Goal: Transaction & Acquisition: Purchase product/service

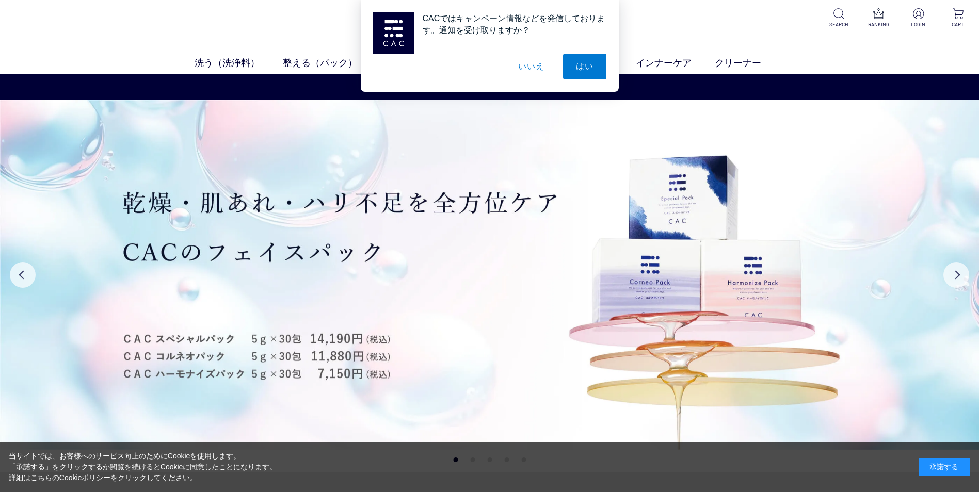
click at [535, 69] on button "いいえ" at bounding box center [531, 67] width 52 height 26
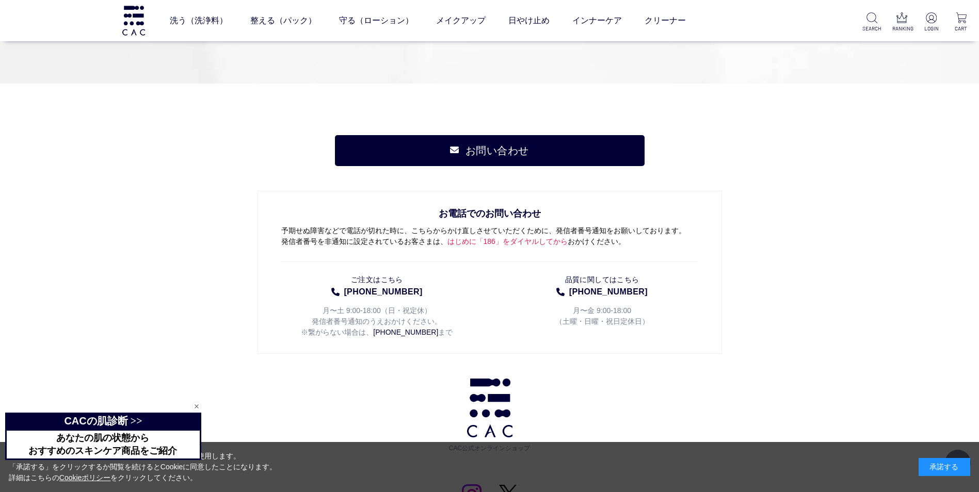
scroll to position [5412, 0]
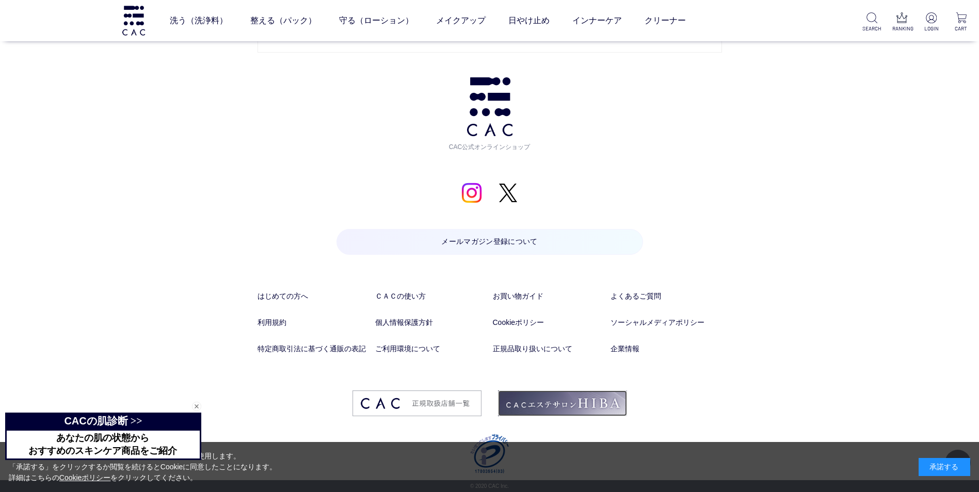
click at [554, 403] on img at bounding box center [562, 404] width 129 height 26
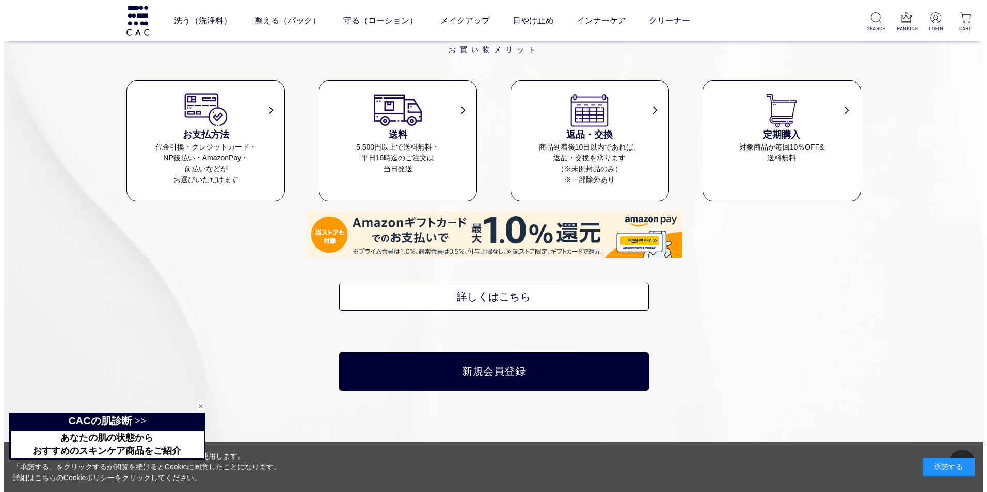
scroll to position [4764, 0]
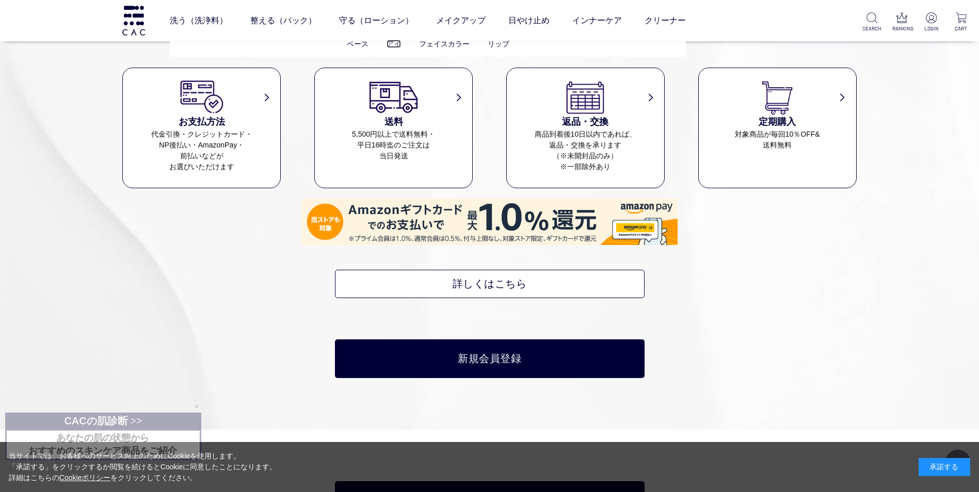
click at [400, 48] on link "アイ" at bounding box center [394, 44] width 14 height 8
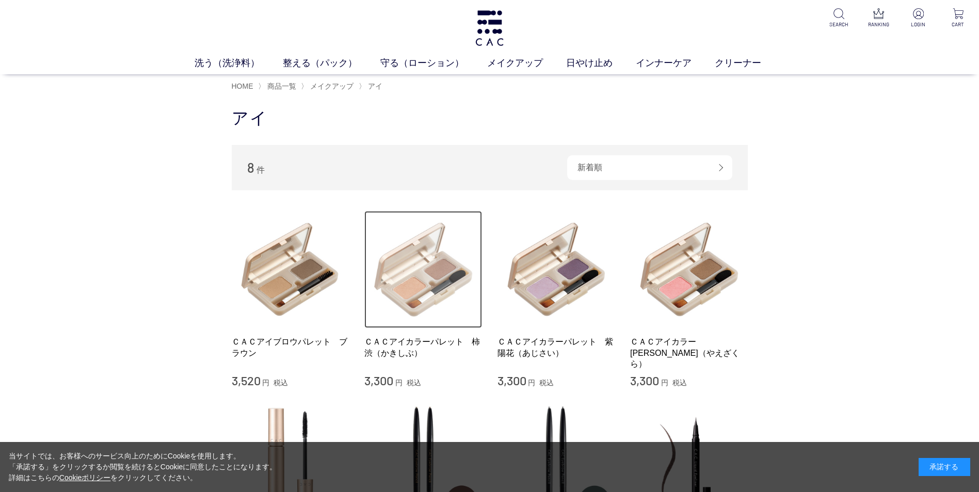
click at [440, 275] on img at bounding box center [423, 270] width 118 height 118
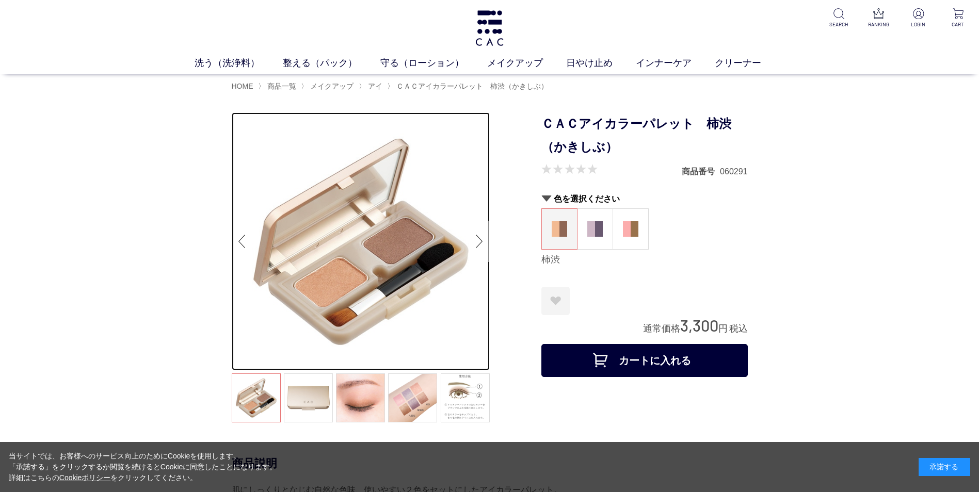
click at [477, 247] on div "Next slide" at bounding box center [479, 241] width 21 height 41
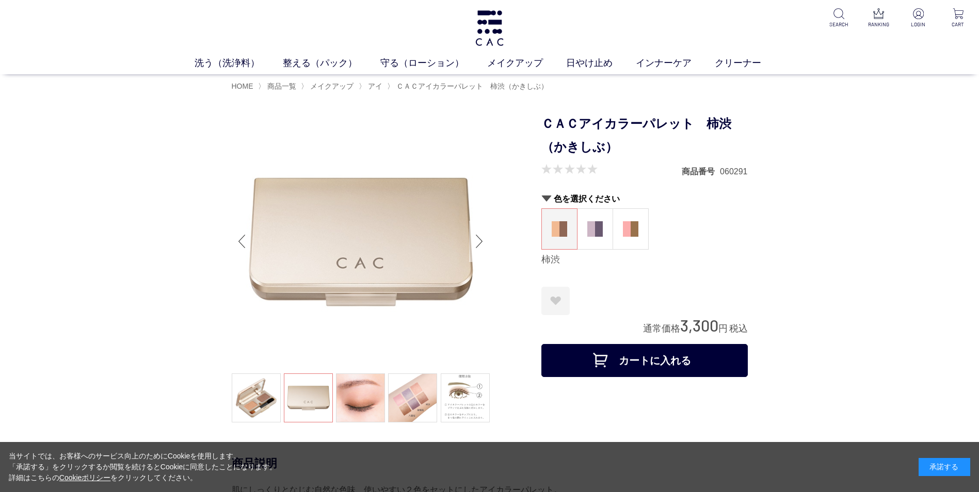
click at [477, 247] on div "Next slide" at bounding box center [479, 241] width 21 height 41
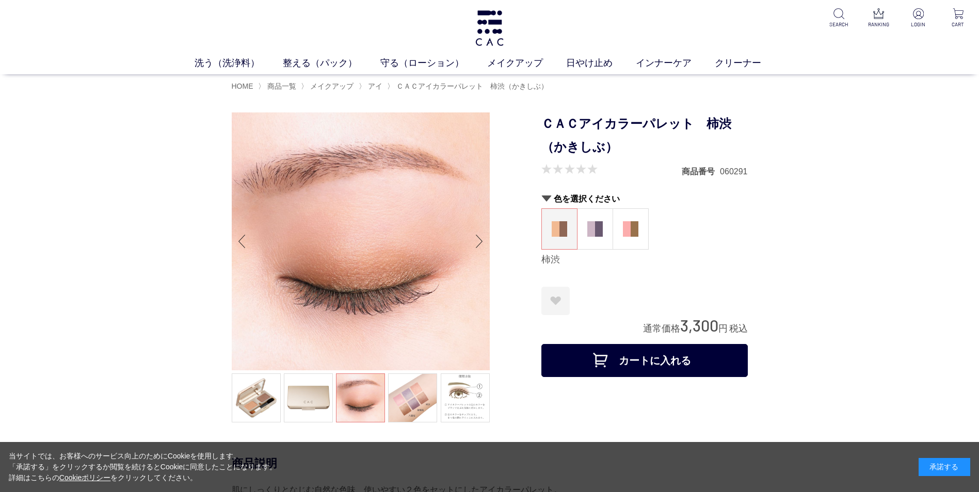
drag, startPoint x: 374, startPoint y: 254, endPoint x: 503, endPoint y: 224, distance: 132.6
click at [505, 220] on div at bounding box center [387, 269] width 310 height 313
click at [457, 415] on link at bounding box center [465, 398] width 49 height 49
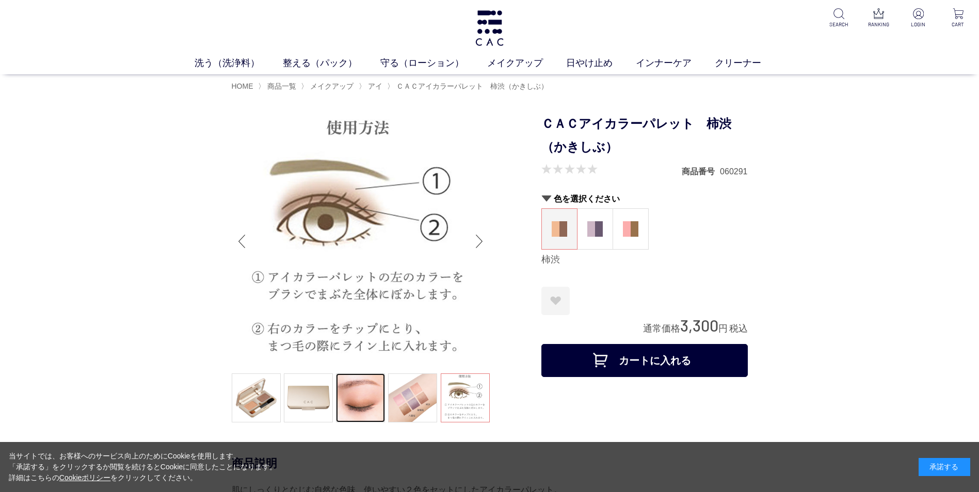
drag, startPoint x: 361, startPoint y: 401, endPoint x: 361, endPoint y: 394, distance: 7.2
click at [361, 401] on link at bounding box center [360, 398] width 49 height 49
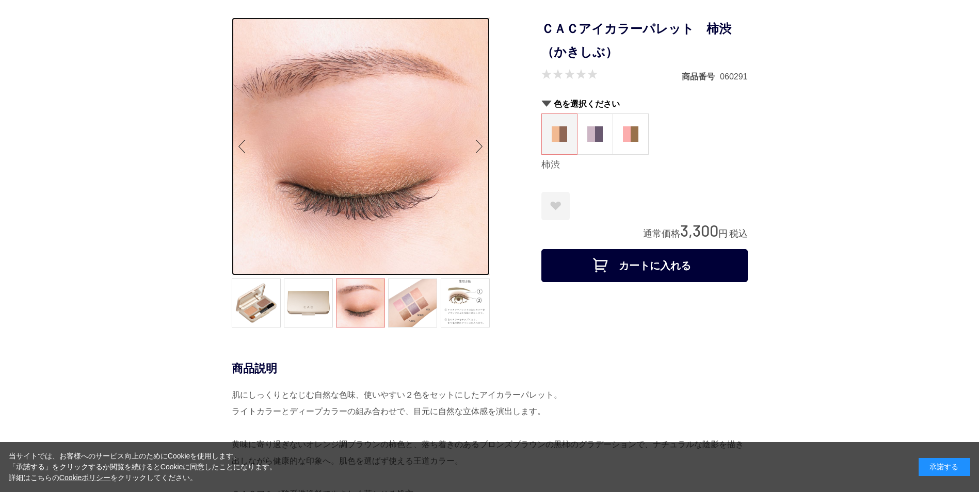
scroll to position [258, 0]
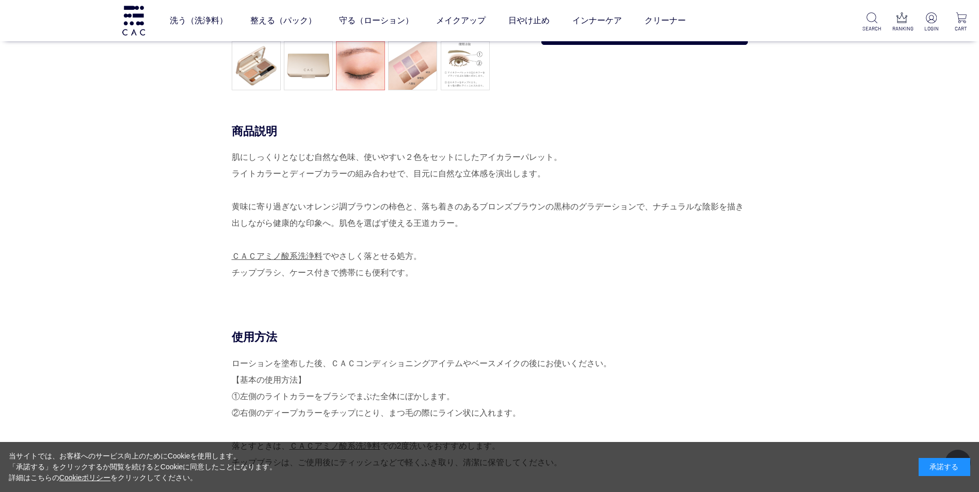
drag, startPoint x: 225, startPoint y: 152, endPoint x: 417, endPoint y: 272, distance: 226.7
click at [417, 272] on div "商品説明 肌にしっくりとなじむ自然な色味、使いやすい２色をセットにしたアイカラーパレット。 ライトカラーとディープカラーの組み合わせで、目元に自然な立体感を演…" at bounding box center [490, 227] width 516 height 206
drag, startPoint x: 417, startPoint y: 272, endPoint x: 381, endPoint y: 254, distance: 39.9
copy div "商品説明 肌にしっくりとなじむ自然な色味、使いやすい２色をセットにしたアイカラーパレット。 ライトカラーとディープカラーの組み合わせで、目元に自然な立体感を演…"
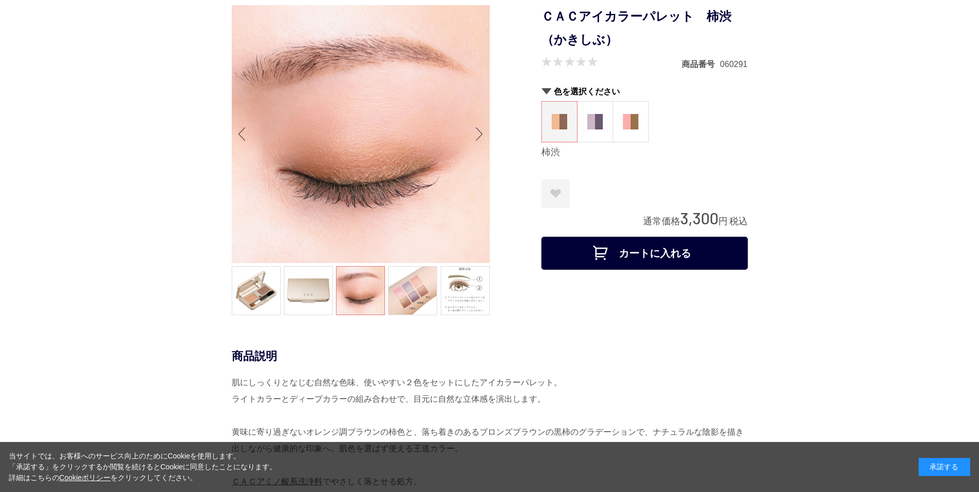
scroll to position [0, 0]
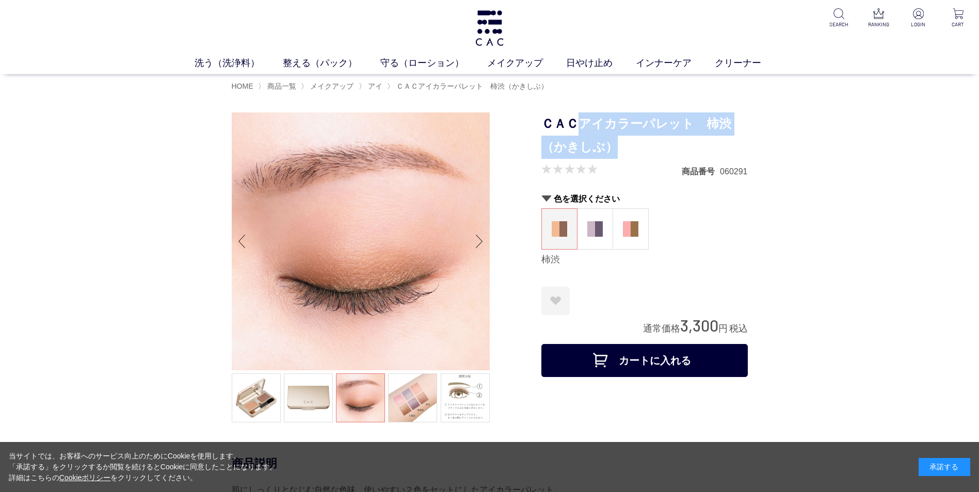
drag, startPoint x: 579, startPoint y: 121, endPoint x: 687, endPoint y: 146, distance: 110.1
click at [687, 146] on h1 "ＣＡＣアイカラーパレット　柿渋（かきしぶ）" at bounding box center [644, 136] width 206 height 46
drag, startPoint x: 687, startPoint y: 146, endPoint x: 652, endPoint y: 121, distance: 42.5
copy h1 "アイカラーパレット　柿渋（かきしぶ）"
drag, startPoint x: 675, startPoint y: 325, endPoint x: 716, endPoint y: 325, distance: 40.8
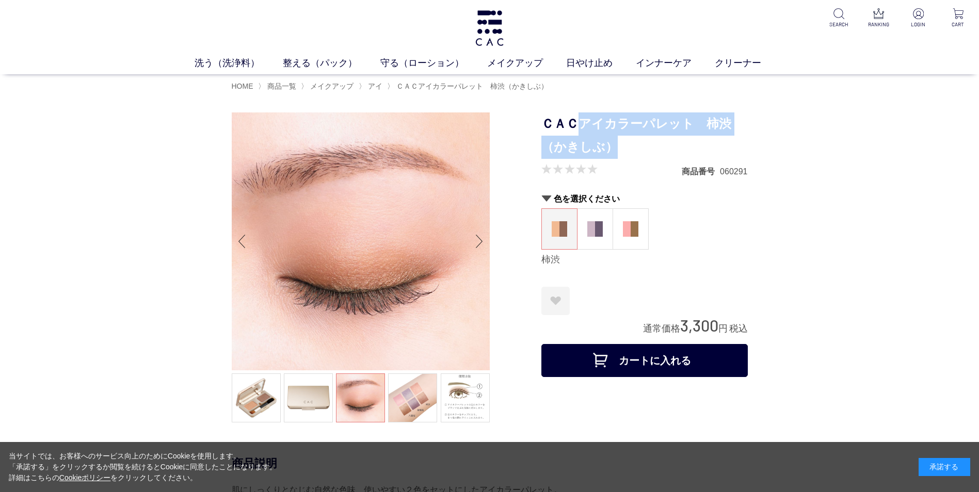
click at [717, 325] on div "通常価格 3,300 円 税込" at bounding box center [695, 325] width 105 height 21
